Goal: Transaction & Acquisition: Purchase product/service

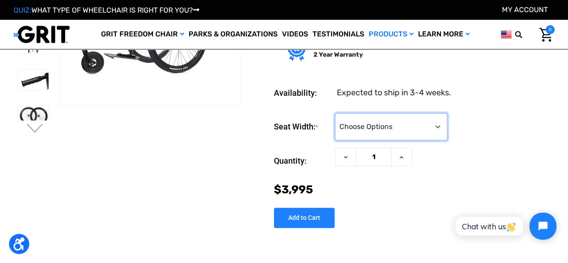
click at [429, 121] on select "Choose Options 16" 18" 20"" at bounding box center [391, 126] width 112 height 27
click at [335, 113] on select "Choose Options 16" 18" 20"" at bounding box center [391, 126] width 112 height 27
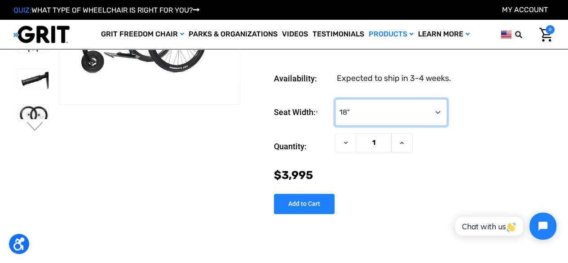
click at [436, 111] on select "Choose Options 16" 18" 20"" at bounding box center [391, 112] width 112 height 27
select select "324"
click at [335, 99] on select "Choose Options 16" 18" 20"" at bounding box center [391, 112] width 112 height 27
click at [492, 139] on div "Quantity: Decrease Quantity of GRIT Freedom Chair: Spartan 1 Increase Quantity …" at bounding box center [414, 146] width 281 height 27
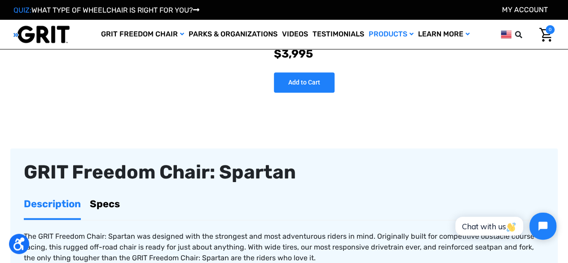
scroll to position [180, 0]
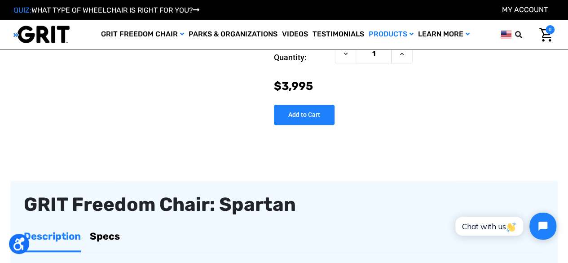
click at [225, 209] on div "GRIT Freedom Chair: Spartan" at bounding box center [284, 204] width 520 height 21
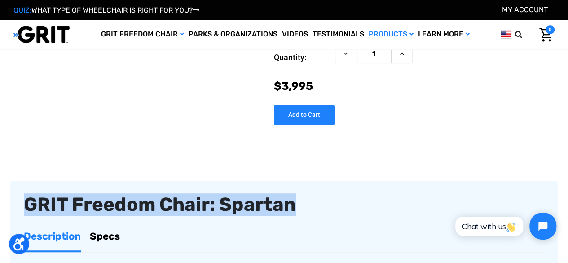
drag, startPoint x: 302, startPoint y: 208, endPoint x: 22, endPoint y: 198, distance: 279.9
copy div "GRIT Freedom Chair: Spartan"
